Goal: Book appointment/travel/reservation

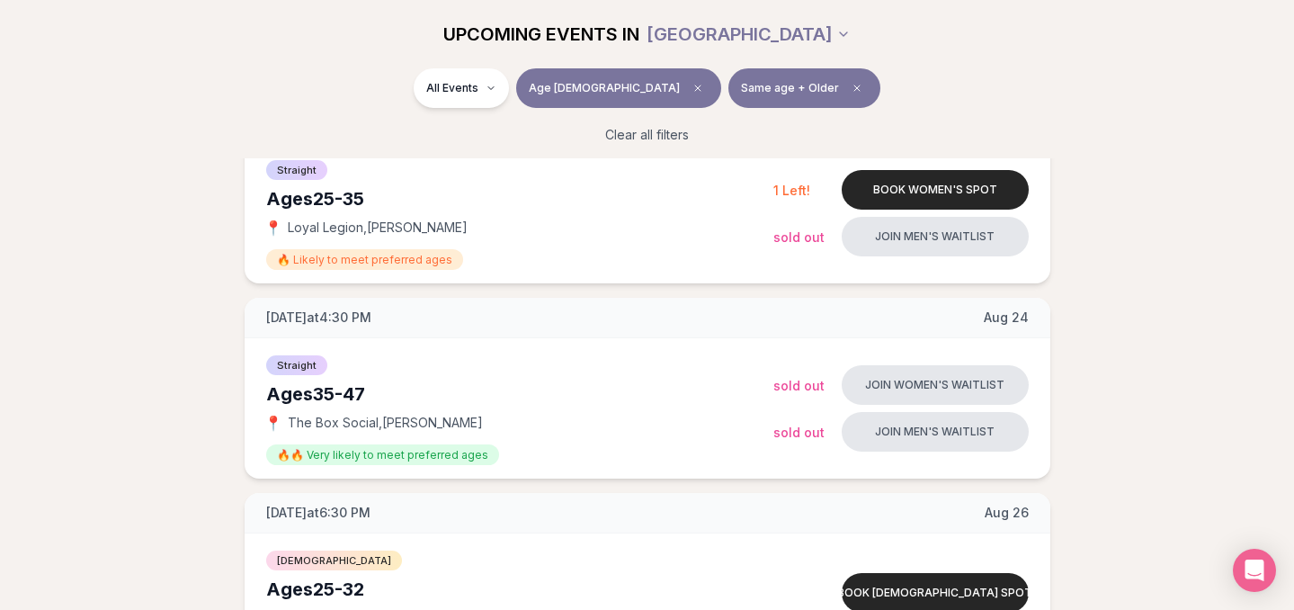
scroll to position [674, 0]
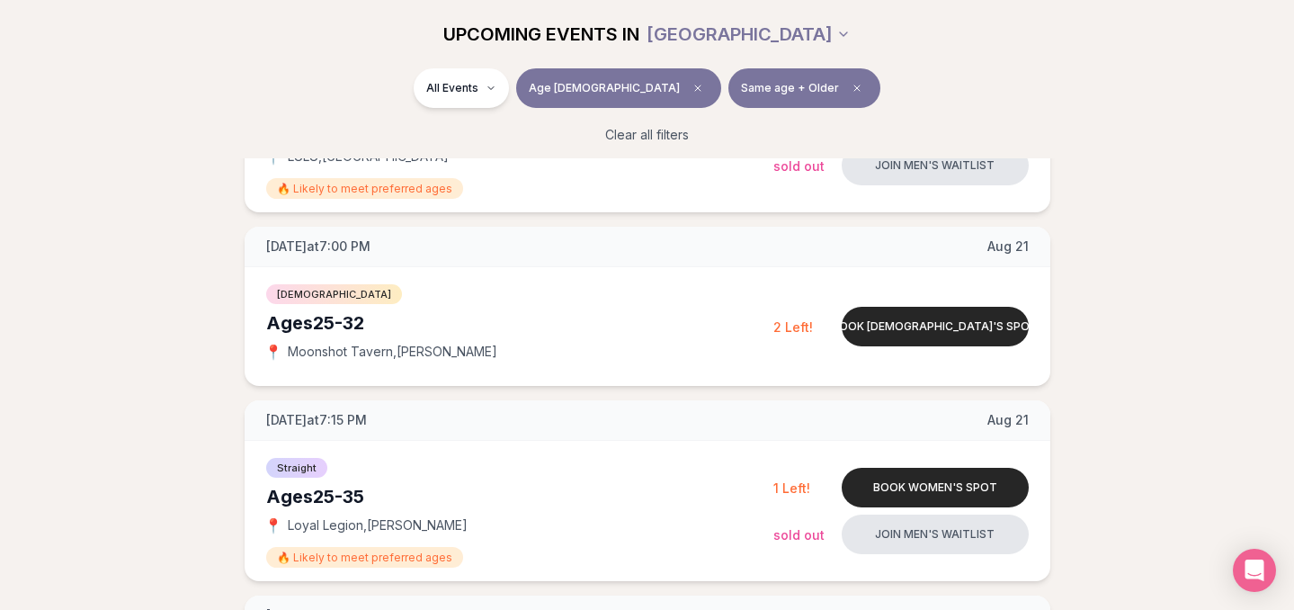
click at [604, 93] on span "Age [DEMOGRAPHIC_DATA]" at bounding box center [604, 88] width 151 height 14
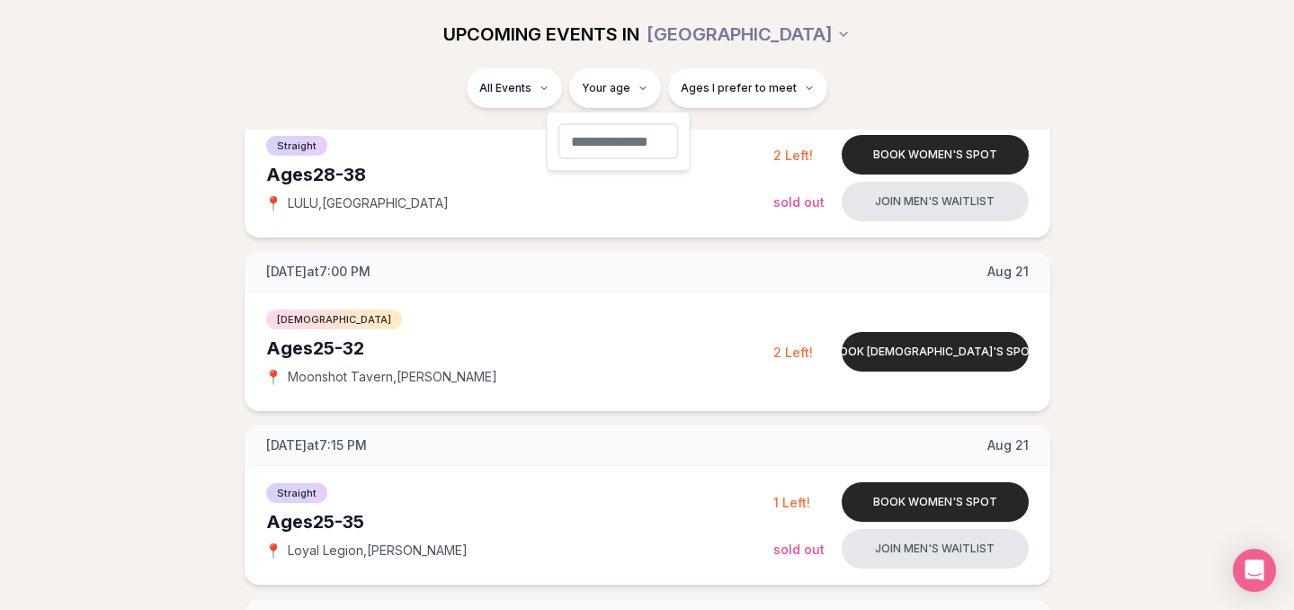
type input "**"
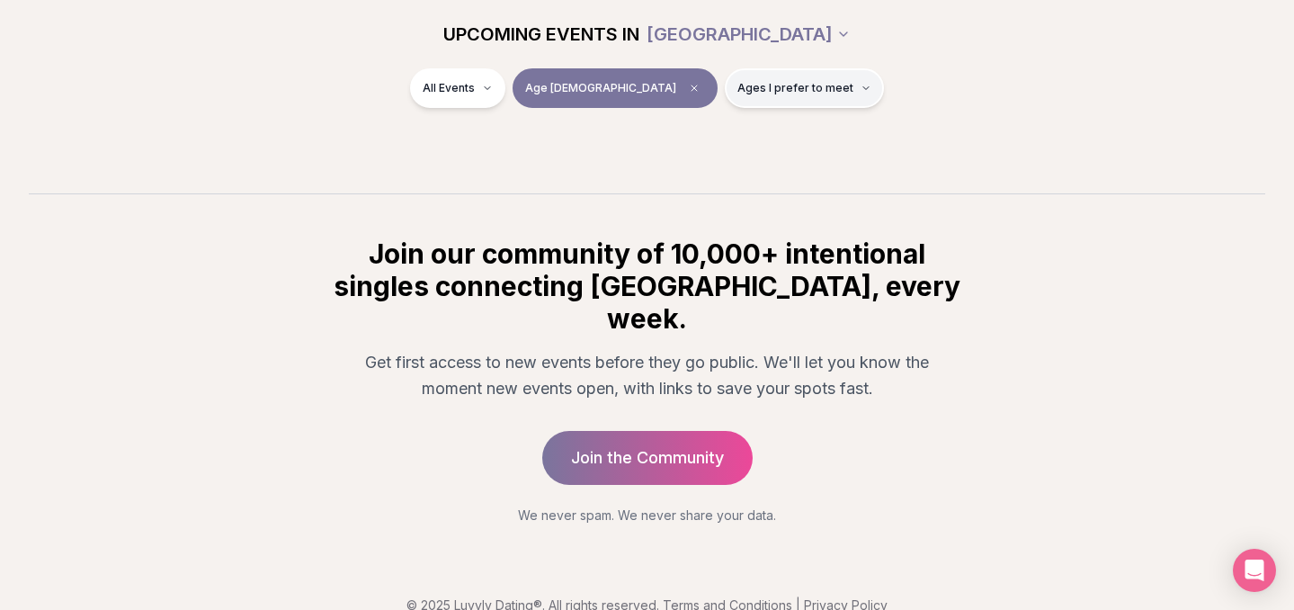
click at [766, 88] on span "Ages I prefer to meet" at bounding box center [795, 88] width 116 height 14
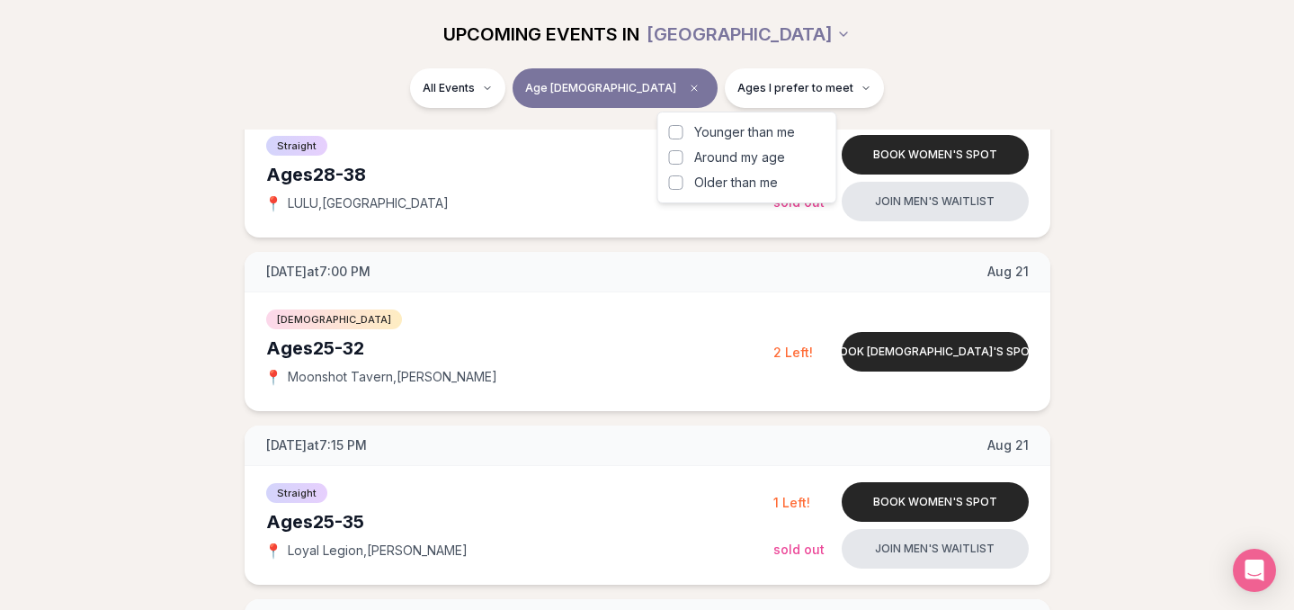
click at [742, 152] on span "Around my age" at bounding box center [739, 157] width 91 height 18
click at [683, 152] on button "Around my age" at bounding box center [676, 157] width 14 height 14
click at [858, 92] on div "All Events Age [DEMOGRAPHIC_DATA] Same age" at bounding box center [647, 91] width 1007 height 47
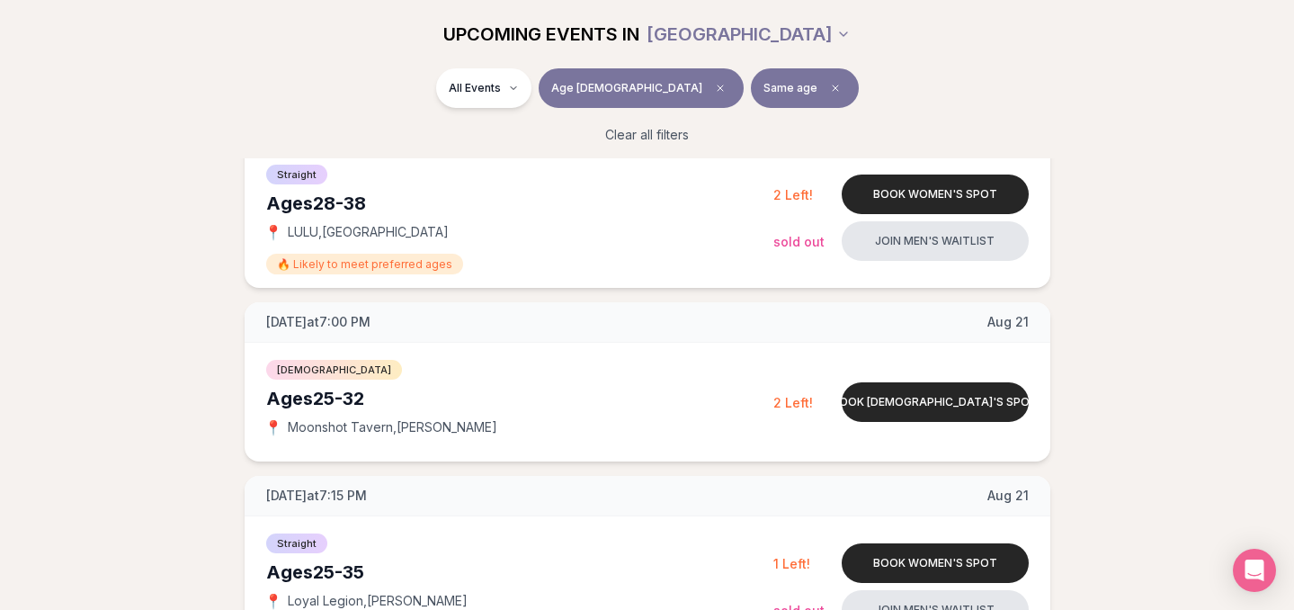
click at [764, 86] on span "Same age" at bounding box center [791, 88] width 54 height 14
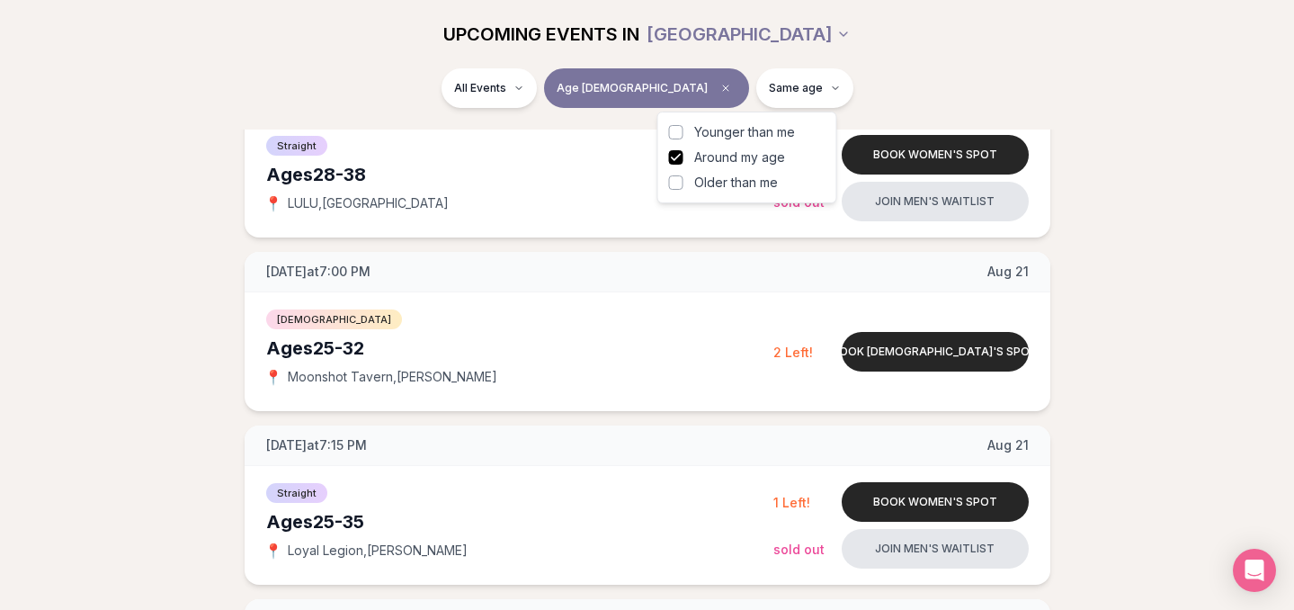
click at [674, 155] on button "Around my age" at bounding box center [676, 157] width 14 height 14
click at [680, 185] on button "Older than me" at bounding box center [676, 182] width 14 height 14
click at [880, 64] on div "UPCOMING EVENTS IN [GEOGRAPHIC_DATA]" at bounding box center [648, 34] width 1036 height 68
